Goal: Information Seeking & Learning: Learn about a topic

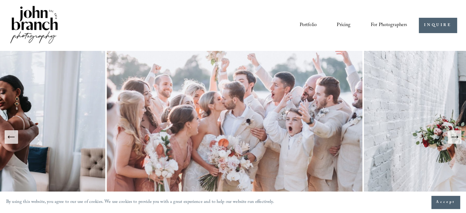
click at [342, 25] on link "Pricing" at bounding box center [344, 25] width 14 height 10
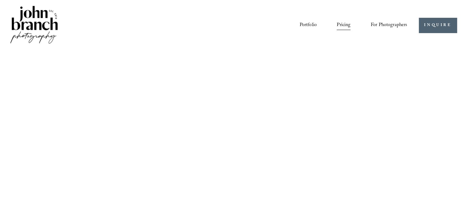
click at [355, 114] on img at bounding box center [233, 162] width 466 height 263
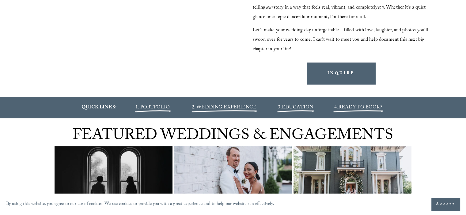
scroll to position [610, 0]
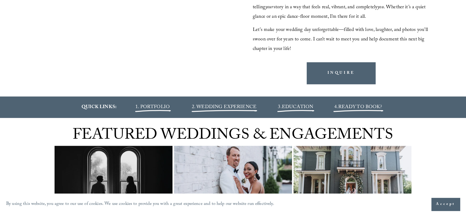
click at [151, 109] on span "1. PORTFOLIO" at bounding box center [153, 107] width 34 height 8
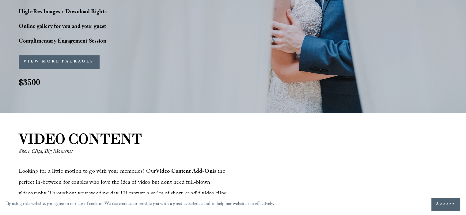
scroll to position [546, 0]
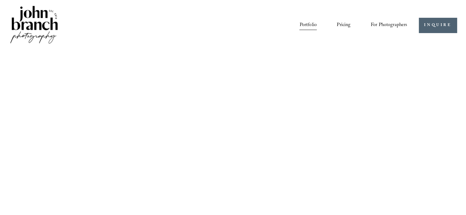
scroll to position [145, 0]
